Goal: Use online tool/utility: Utilize a website feature to perform a specific function

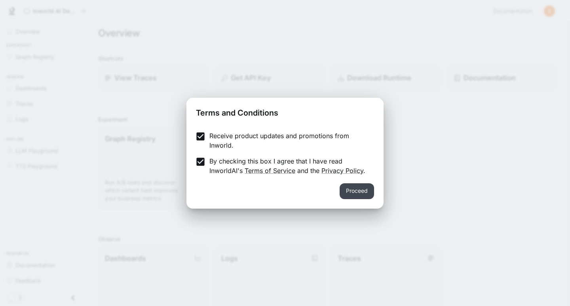
click at [362, 189] on button "Proceed" at bounding box center [357, 191] width 34 height 16
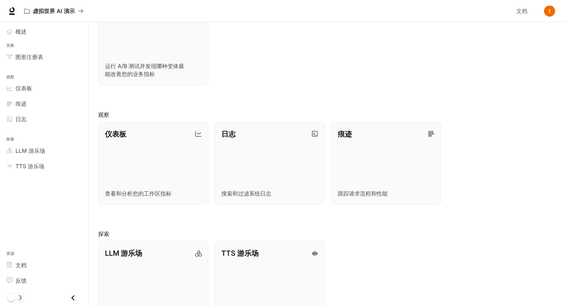
scroll to position [151, 0]
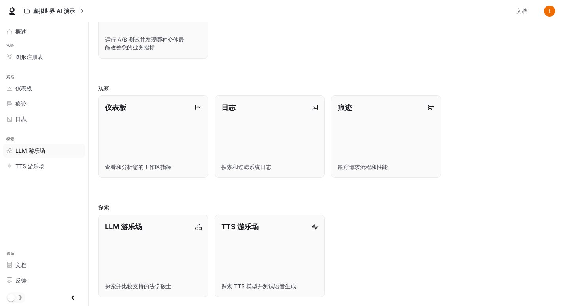
click at [37, 154] on link "LLM 游乐场" at bounding box center [44, 151] width 82 height 14
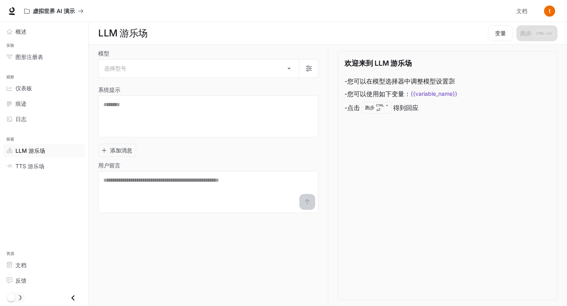
click at [194, 56] on label "模型" at bounding box center [208, 55] width 220 height 8
click at [188, 64] on body "跳至主要内容 虚拟世界 AI 演示 文档 文档 门户网站 概述 实验 图形注册表 观察 仪表板 痕迹 日志 探索 LLM 游乐场 TTS 游乐场 资源 文档 …" at bounding box center [283, 153] width 567 height 307
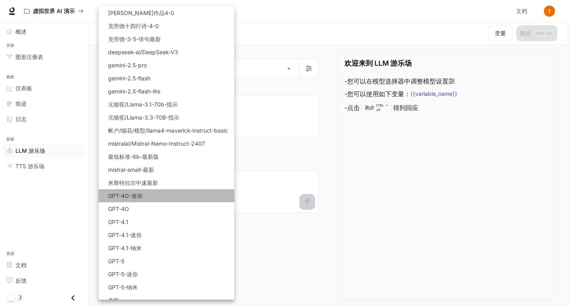
click at [140, 194] on font "GPT-4O-迷你" at bounding box center [125, 196] width 34 height 7
type input "**********"
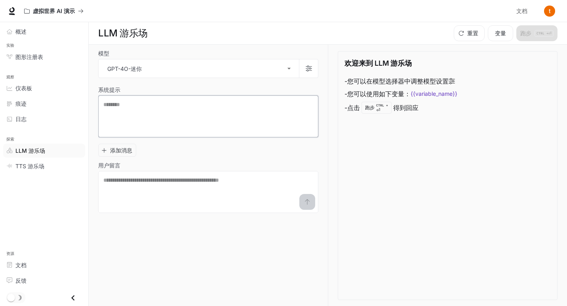
click at [167, 107] on textarea at bounding box center [208, 117] width 210 height 32
